Goal: Find specific page/section: Find specific page/section

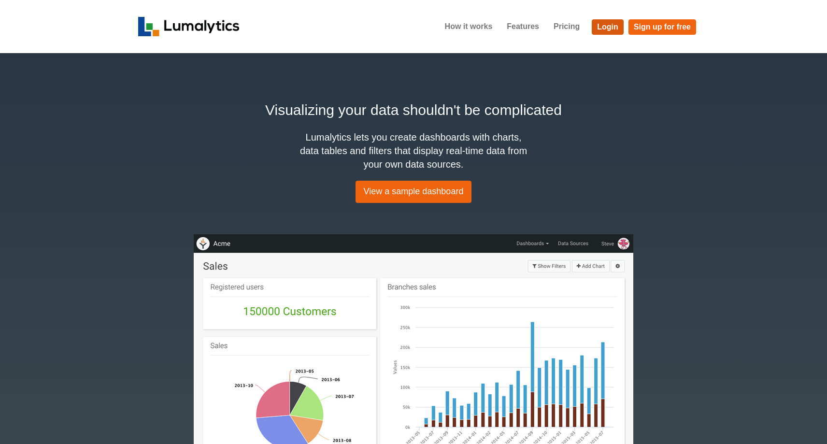
click at [610, 24] on link "Login" at bounding box center [608, 26] width 32 height 15
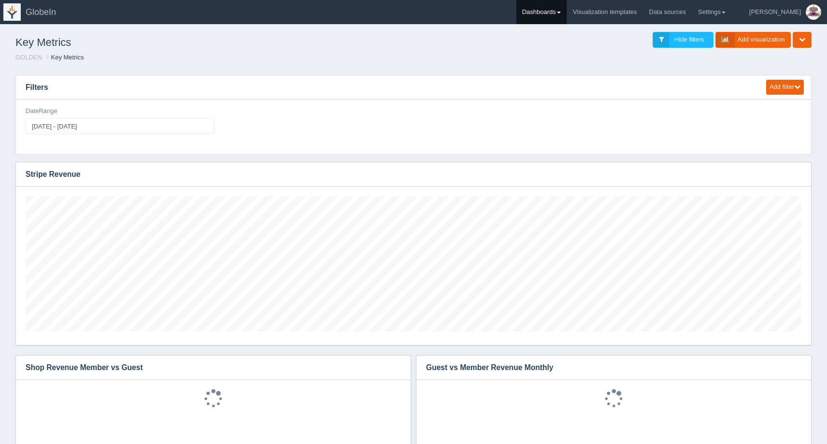
click at [566, 7] on link "Dashboards" at bounding box center [541, 12] width 50 height 24
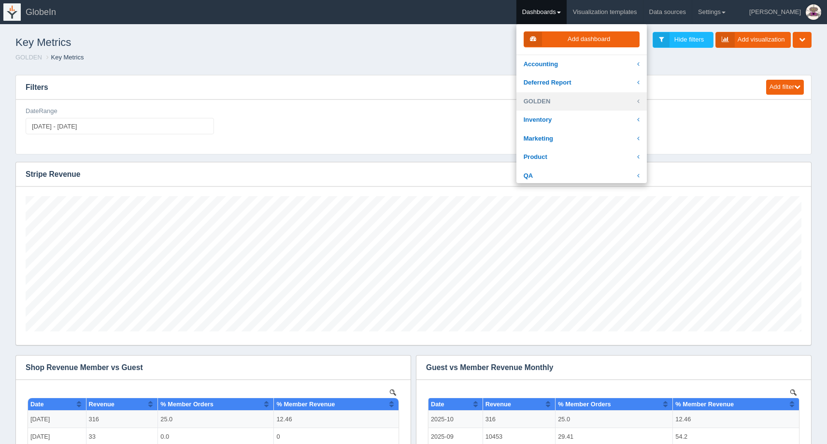
click at [584, 100] on link "GOLDEN" at bounding box center [581, 101] width 130 height 19
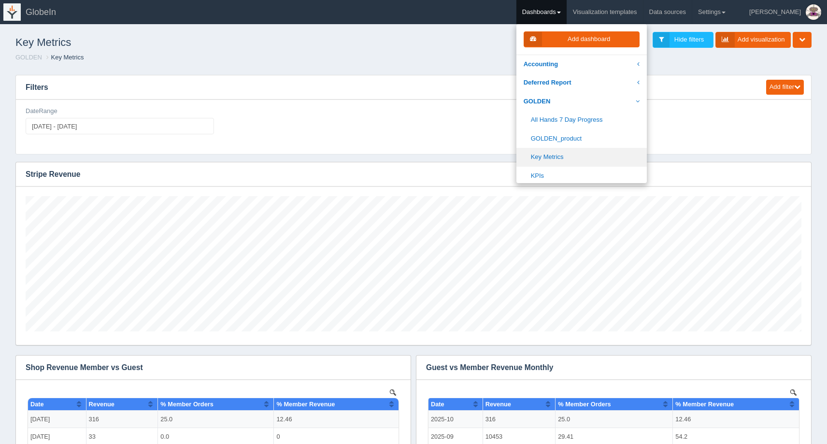
click at [589, 149] on link "Key Metrics" at bounding box center [581, 157] width 130 height 19
